Goal: Check status: Check status

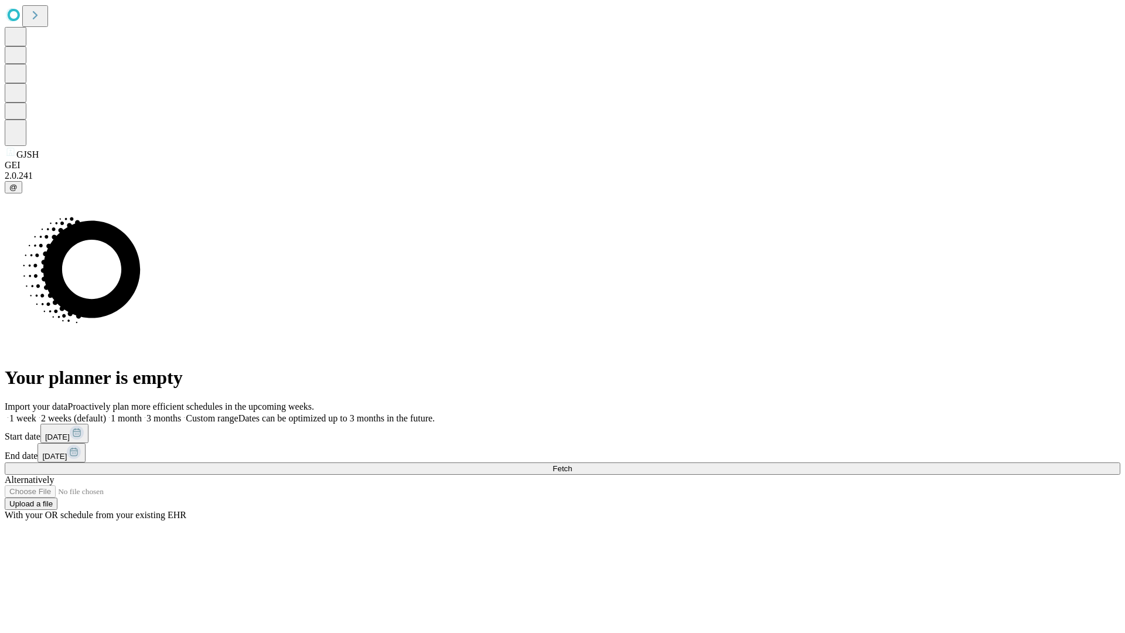
click at [572, 464] on span "Fetch" at bounding box center [562, 468] width 19 height 9
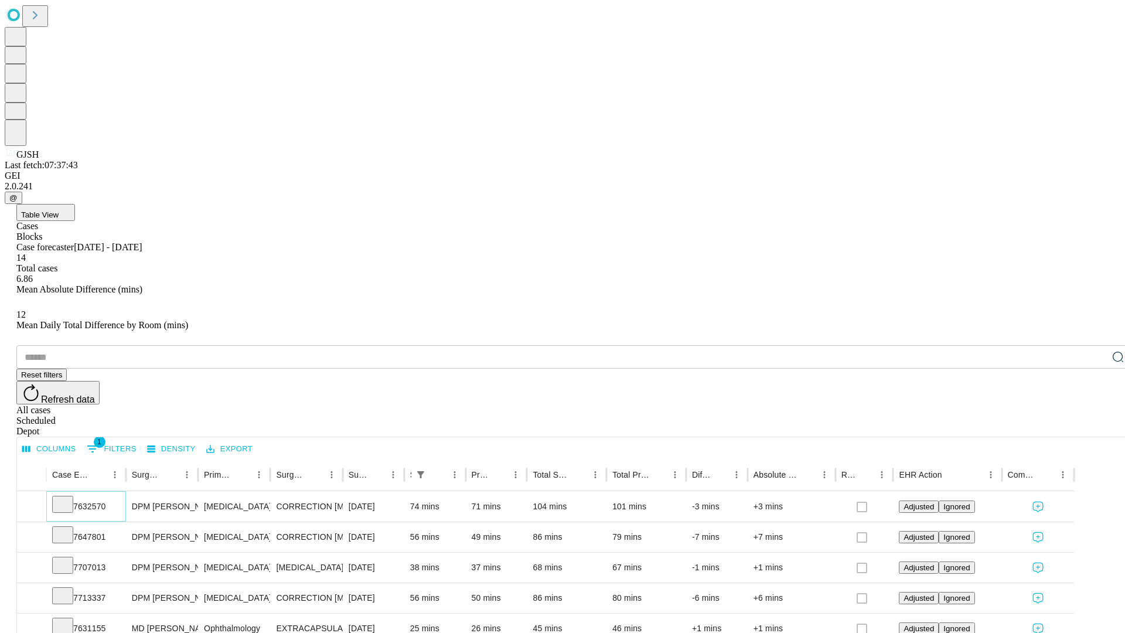
click at [69, 497] on icon at bounding box center [63, 503] width 12 height 12
